Goal: Transaction & Acquisition: Purchase product/service

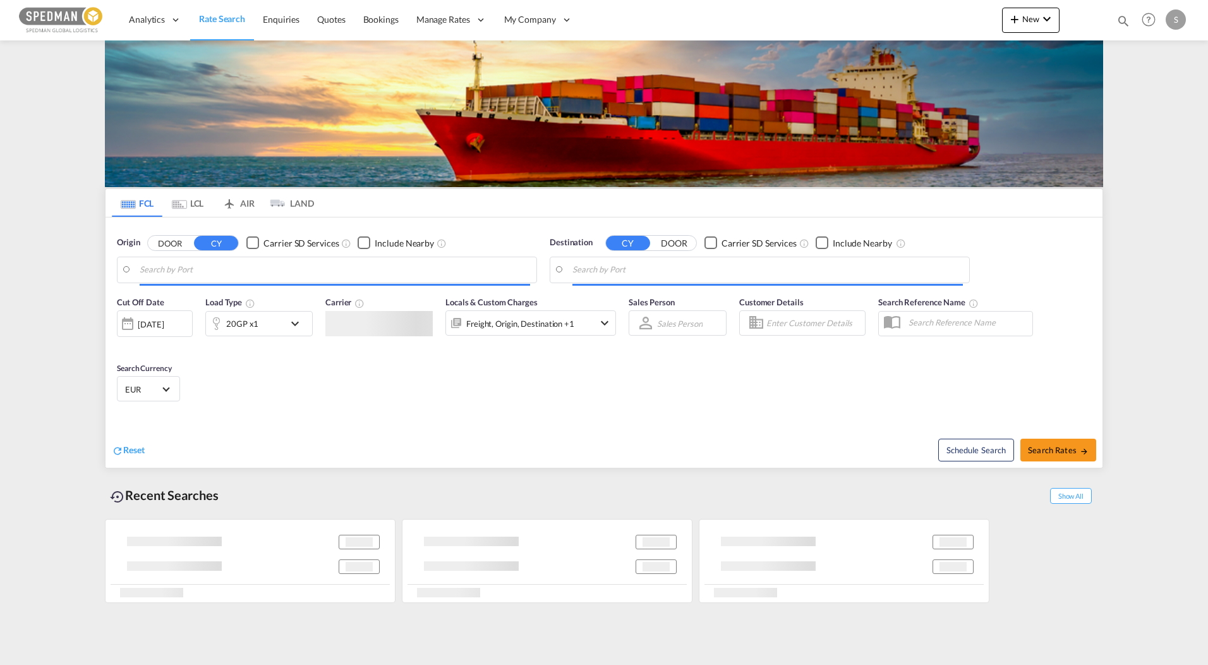
type input "[GEOGRAPHIC_DATA], DKFRC"
type input "[GEOGRAPHIC_DATA], LBBEY"
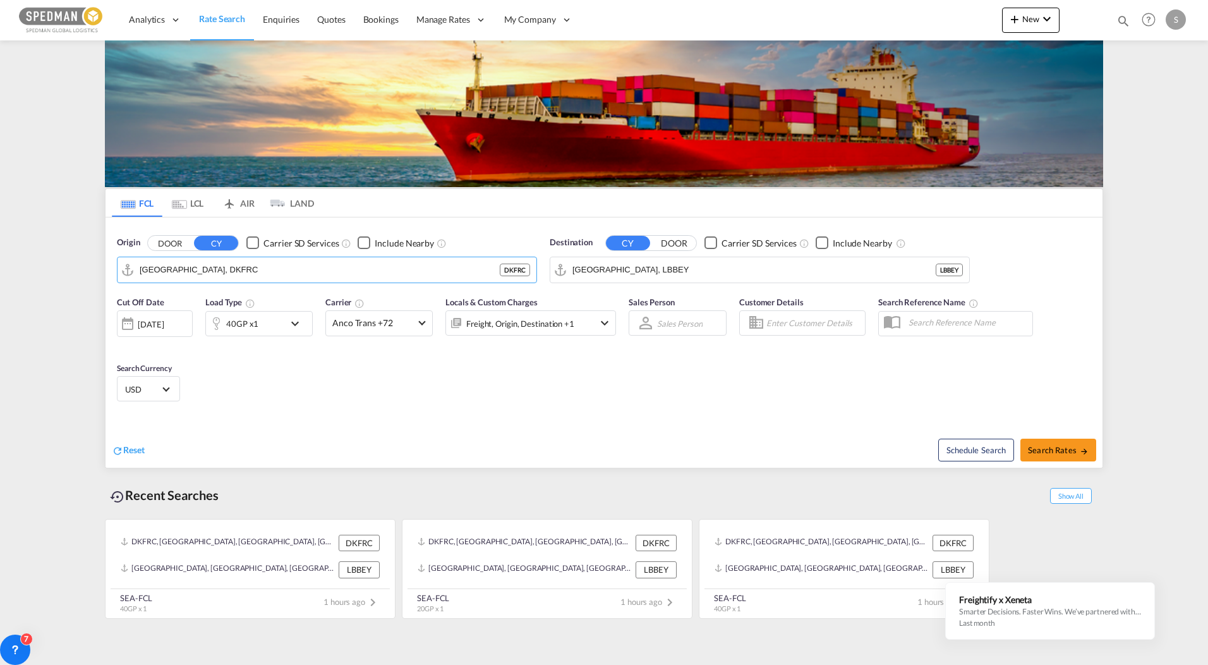
drag, startPoint x: 248, startPoint y: 272, endPoint x: -81, endPoint y: 242, distance: 330.5
click at [0, 242] on html "Analytics Reports Dashboard Rate Search Enquiries Quotes" at bounding box center [604, 332] width 1208 height 665
drag, startPoint x: 156, startPoint y: 267, endPoint x: 45, endPoint y: 265, distance: 111.2
click at [45, 265] on md-content "Analytics Reports Dashboard Rate Search Enquiries Quotes Bookings" at bounding box center [604, 332] width 1208 height 665
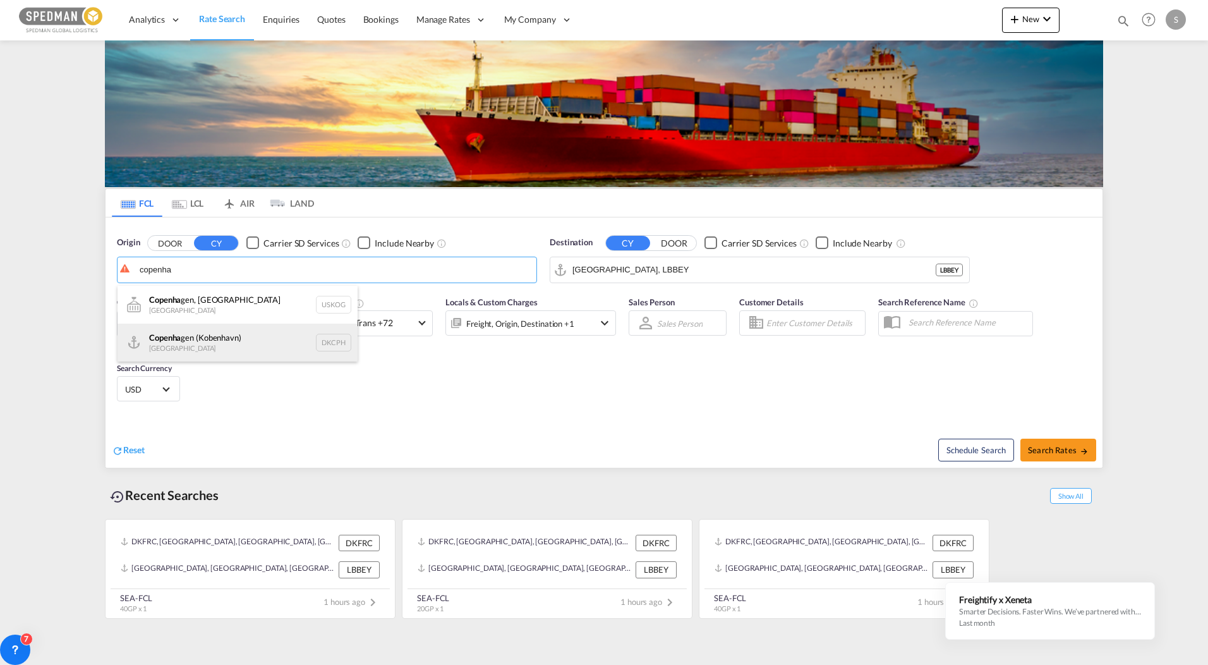
click at [203, 330] on div "Copenha gen ([GEOGRAPHIC_DATA]) Denmark DKCPH" at bounding box center [237, 342] width 240 height 38
type input "[GEOGRAPHIC_DATA] ([GEOGRAPHIC_DATA]), DKCPH"
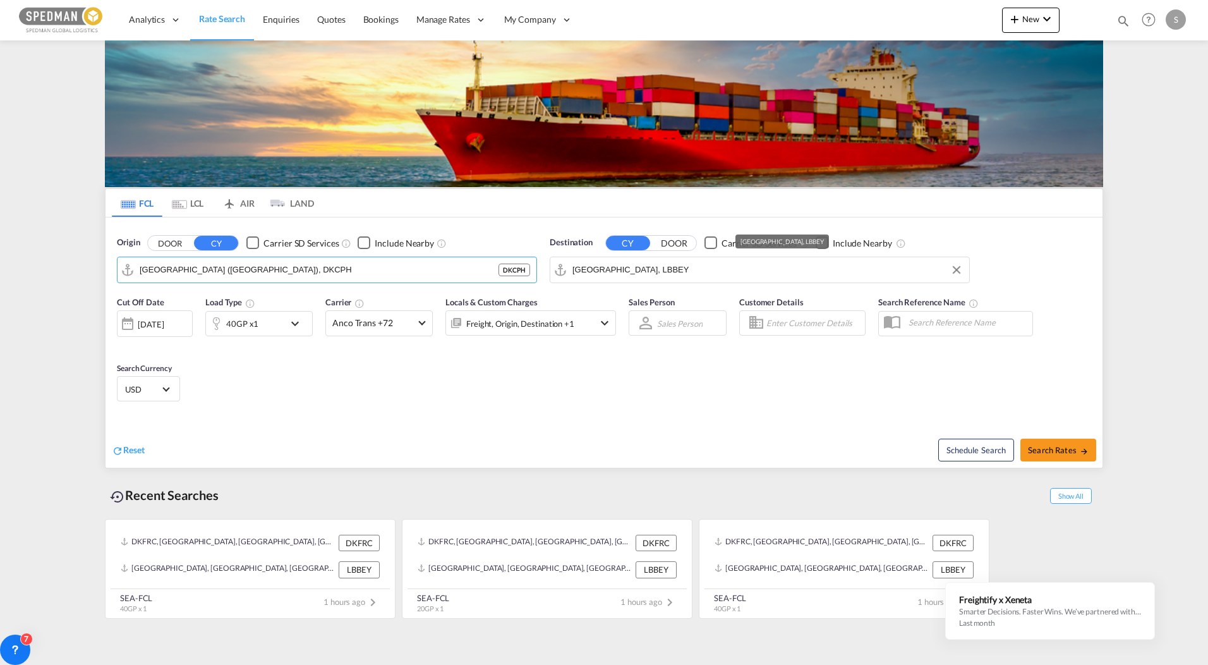
click at [668, 274] on input "[GEOGRAPHIC_DATA], LBBEY" at bounding box center [767, 269] width 390 height 19
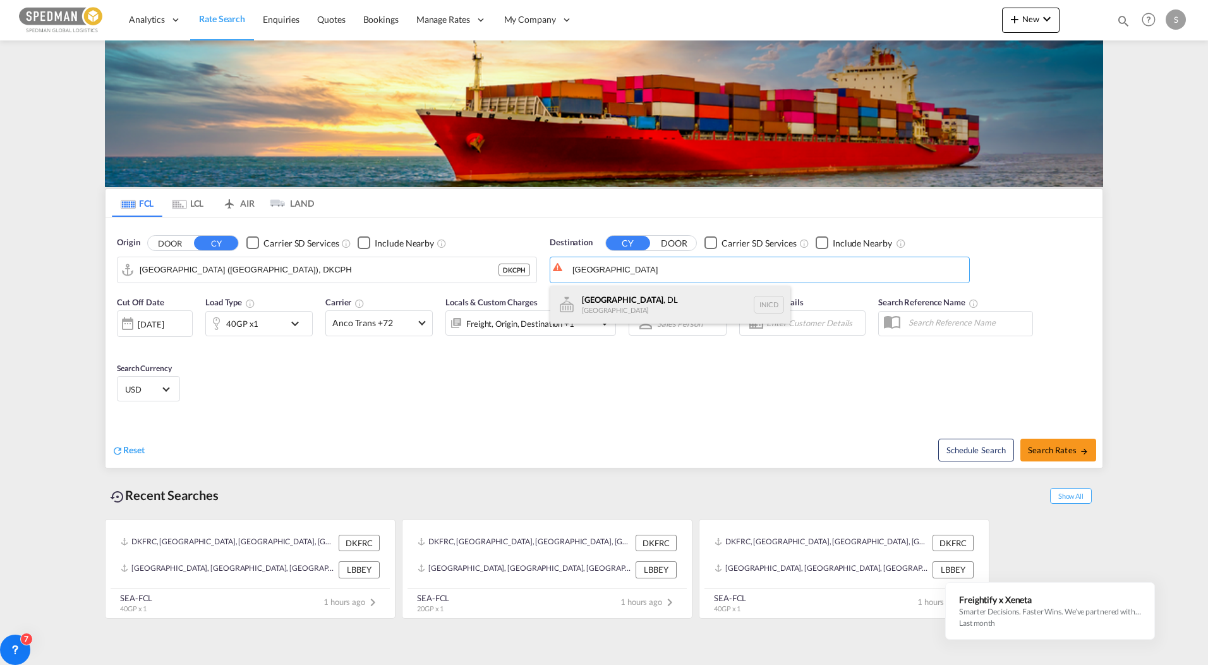
click at [590, 313] on div "[GEOGRAPHIC_DATA] , DL [GEOGRAPHIC_DATA] INICD" at bounding box center [670, 305] width 240 height 38
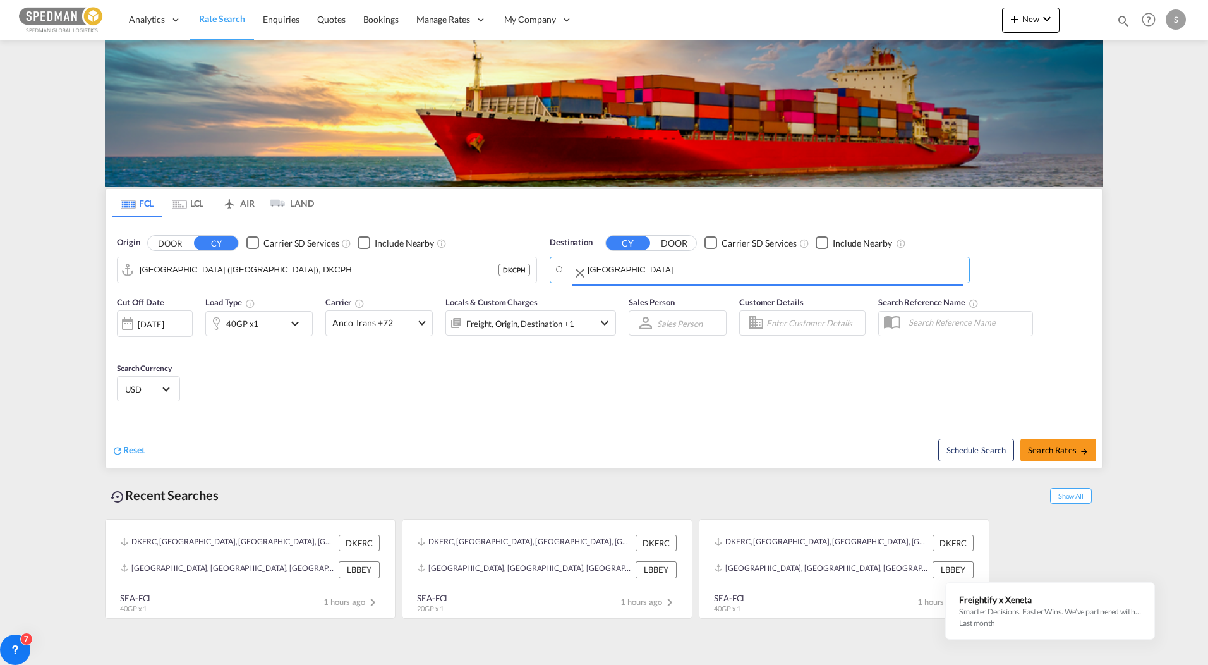
type input "[GEOGRAPHIC_DATA], DL, INICD"
click at [1066, 457] on button "Search Rates" at bounding box center [1058, 449] width 76 height 23
type input "DKCPH to INICD / [DATE]"
